Goal: Transaction & Acquisition: Subscribe to service/newsletter

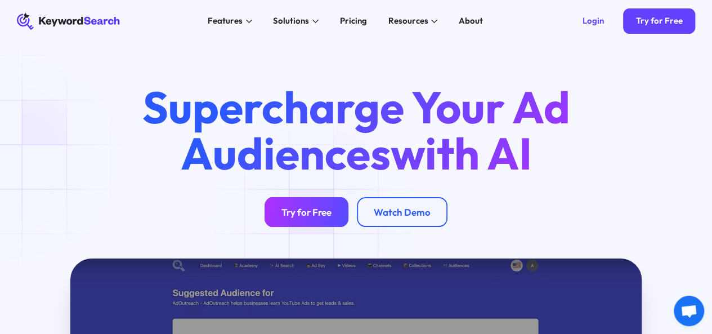
click at [317, 218] on div "Try for Free" at bounding box center [306, 212] width 50 height 12
